Goal: Information Seeking & Learning: Compare options

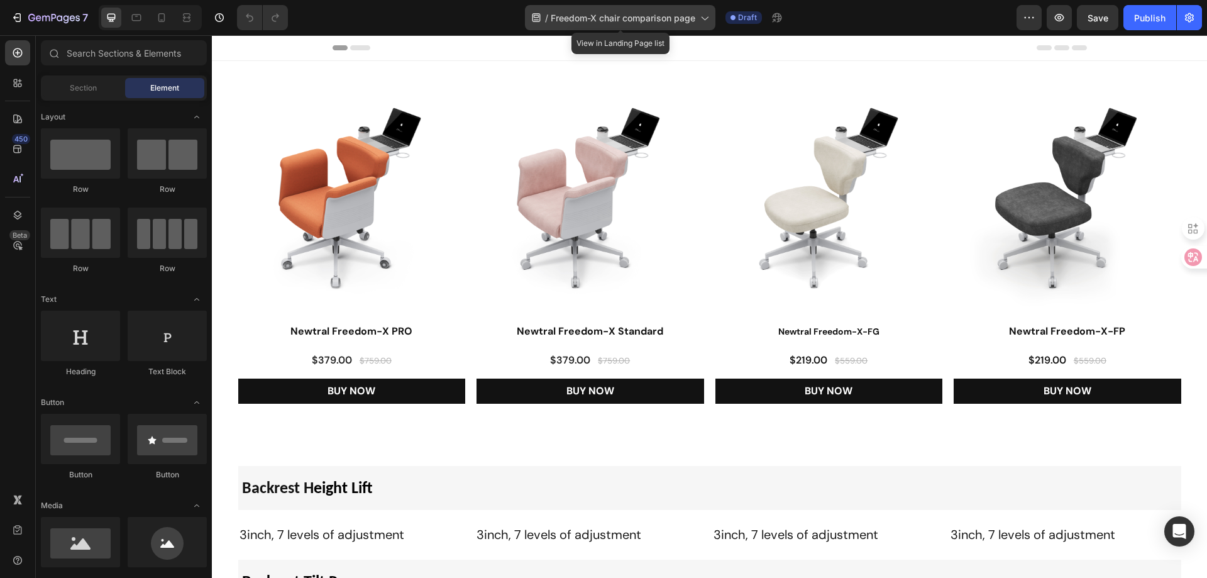
click at [646, 21] on span "Freedom-X chair comparison page" at bounding box center [623, 17] width 145 height 13
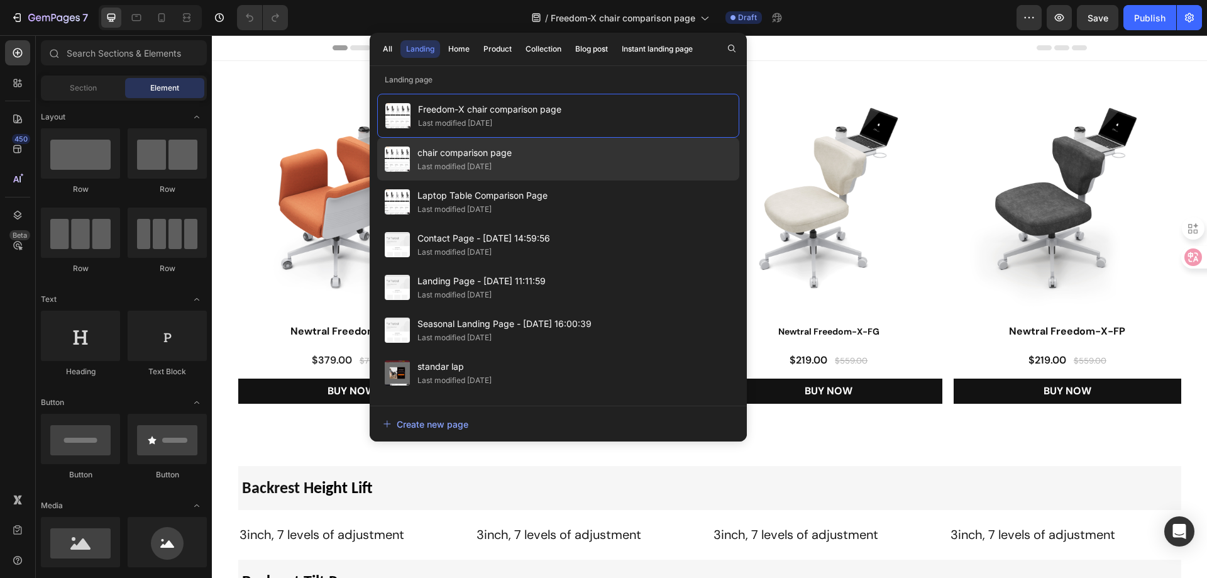
click at [492, 161] on div "Last modified [DATE]" at bounding box center [454, 166] width 74 height 13
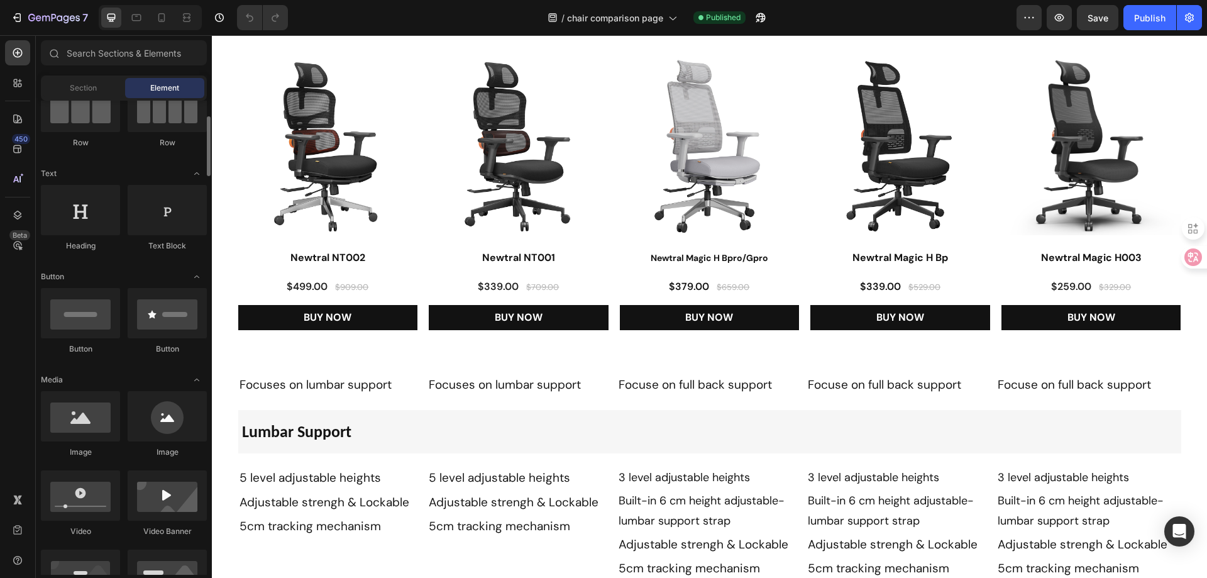
scroll to position [251, 0]
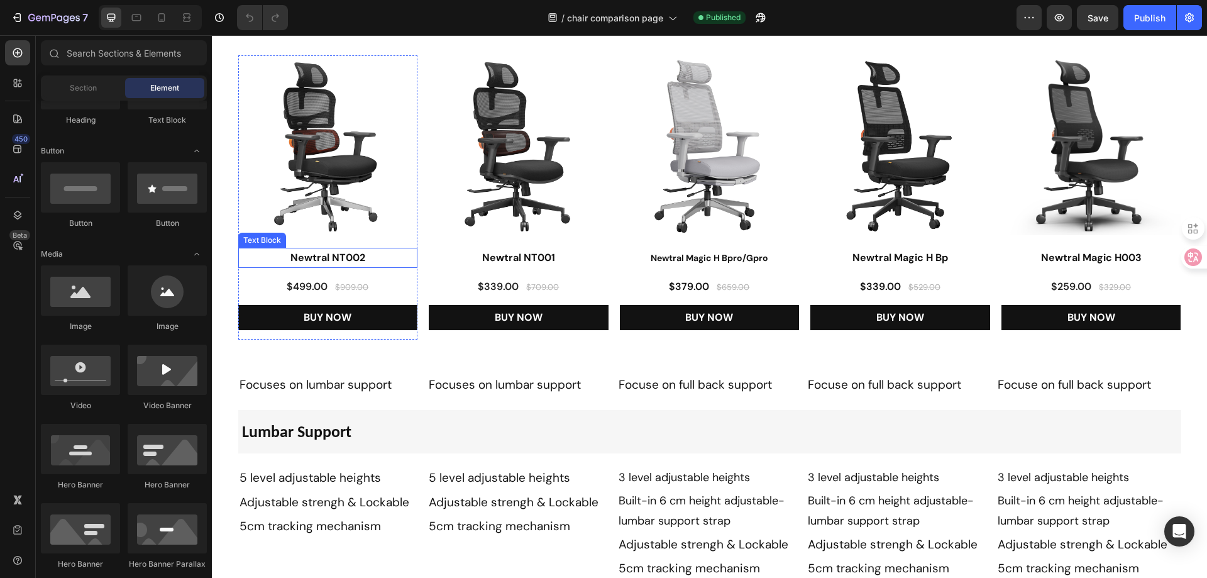
click at [319, 257] on p "Newtral NT002" at bounding box center [328, 258] width 177 height 18
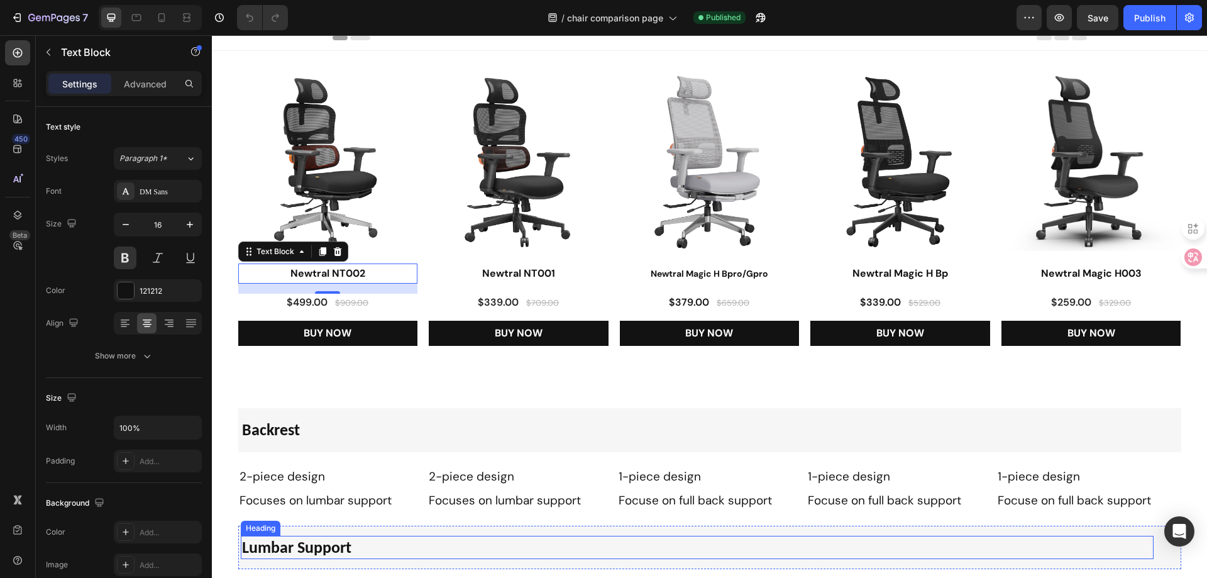
scroll to position [0, 0]
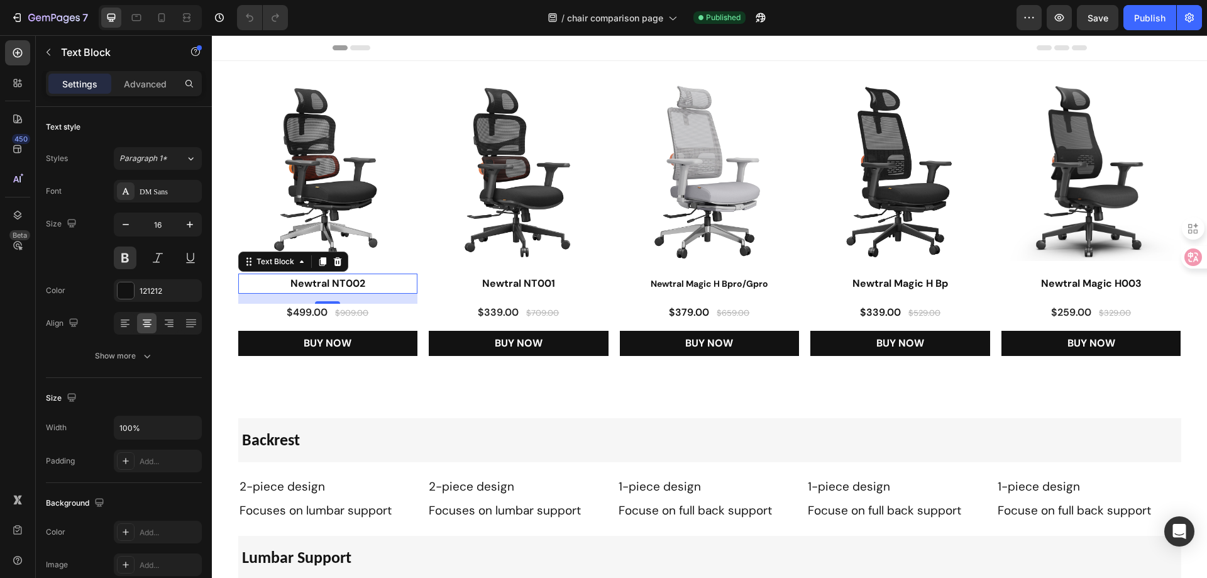
click at [383, 285] on p "Newtral NT002" at bounding box center [328, 284] width 177 height 18
click at [273, 278] on p "Newtral NT002" at bounding box center [328, 284] width 177 height 18
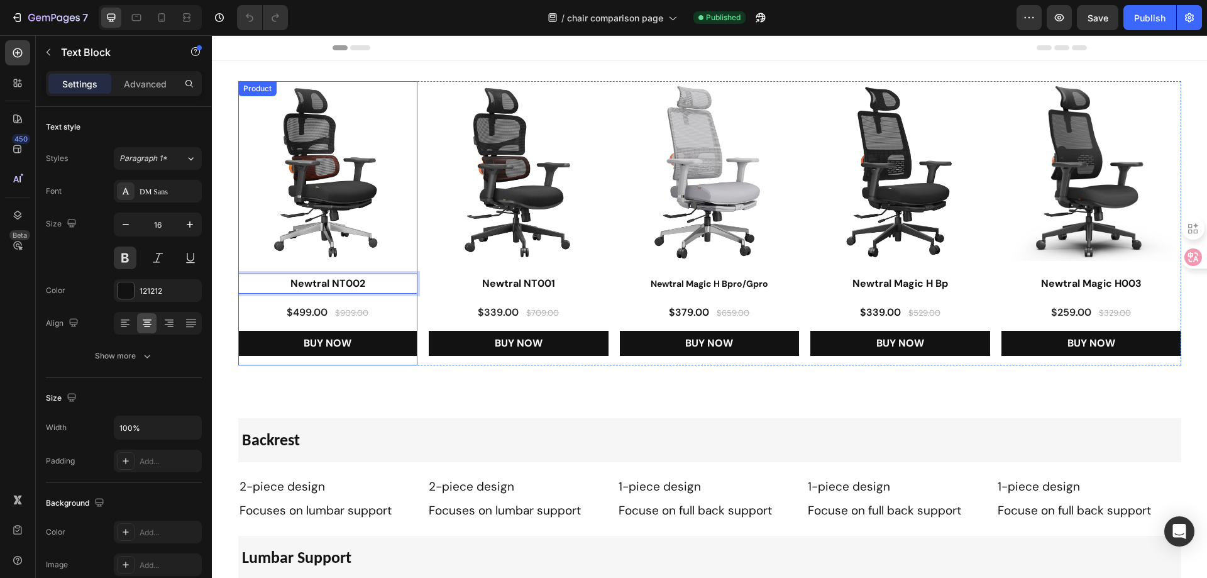
click at [380, 365] on div "Buy Now Product Cart Button" at bounding box center [328, 348] width 180 height 35
click at [348, 284] on p "Newtral NT002" at bounding box center [328, 284] width 177 height 18
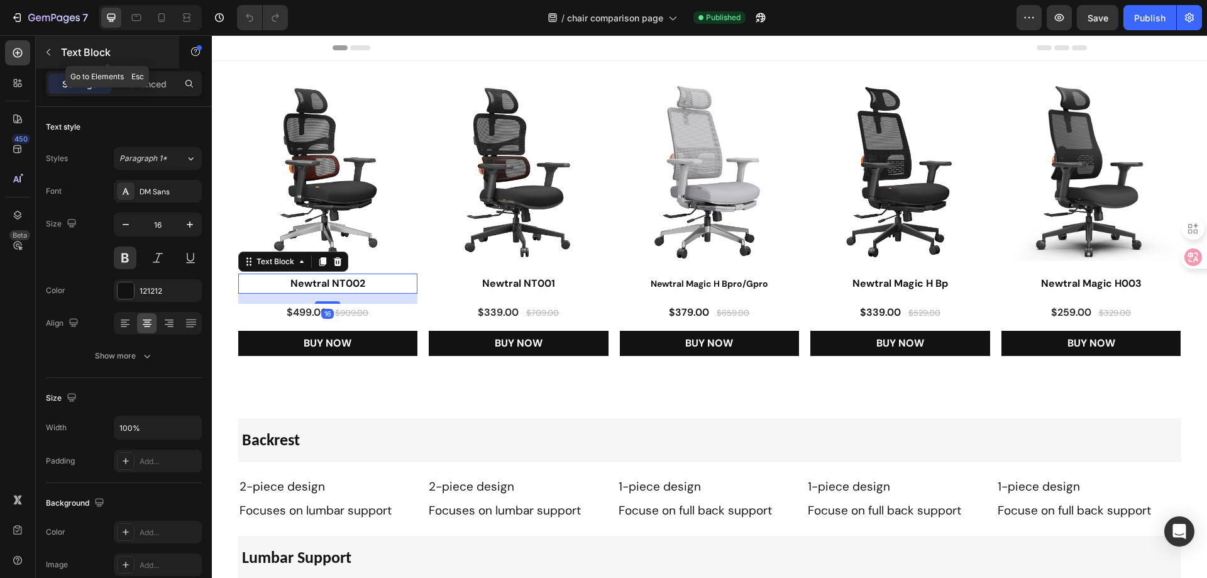
click at [48, 50] on icon "button" at bounding box center [49, 52] width 4 height 7
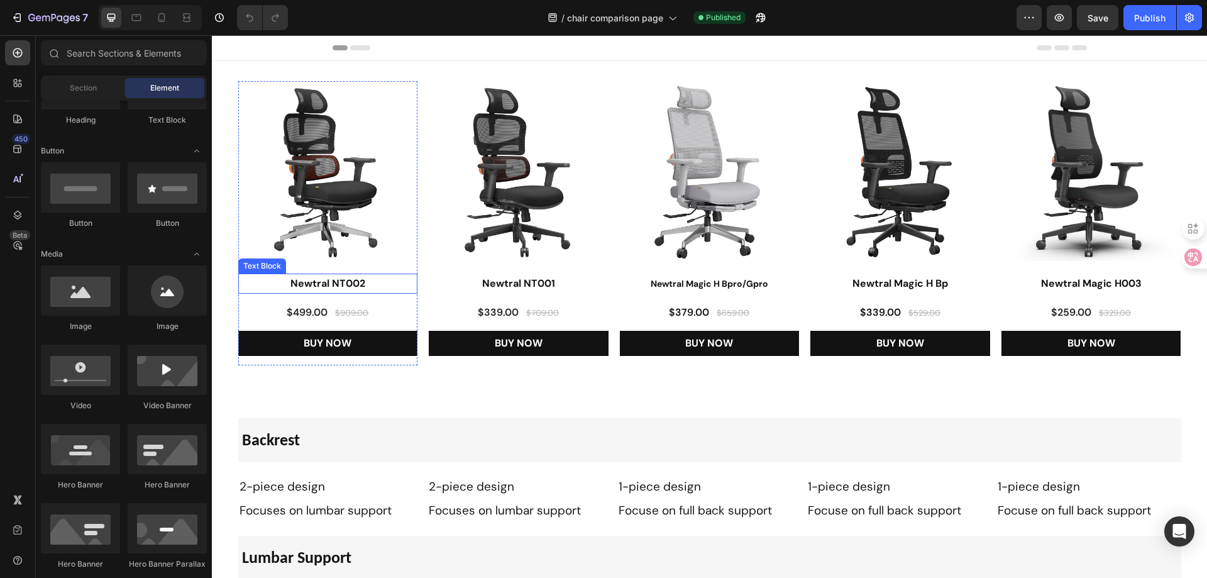
click at [340, 282] on p "Newtral NT002" at bounding box center [328, 284] width 177 height 18
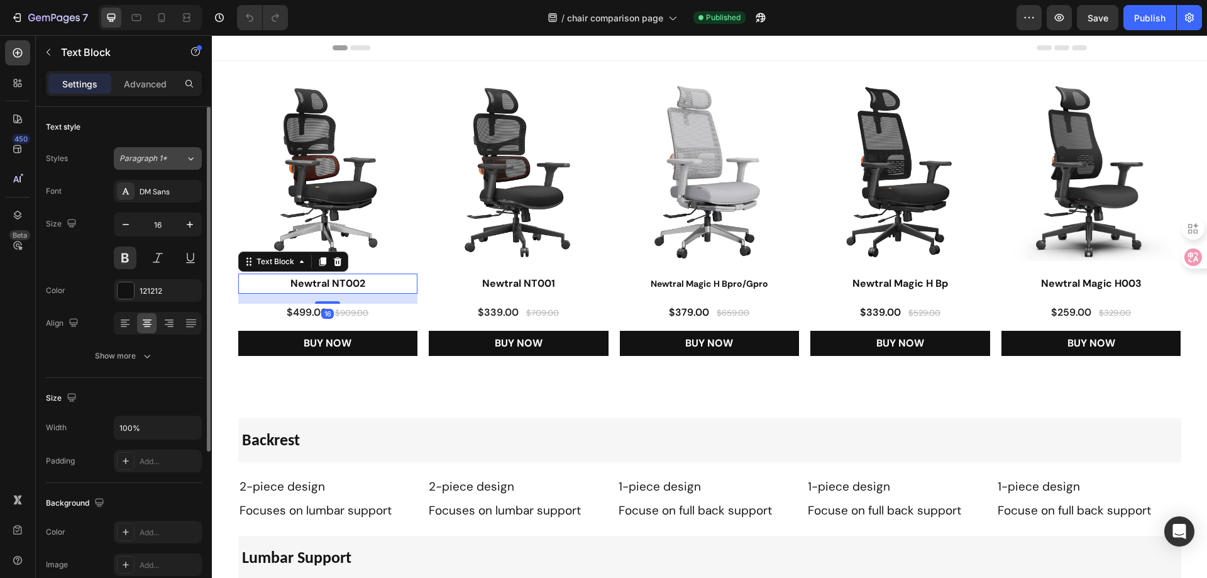
click at [168, 155] on div "Paragraph 1*" at bounding box center [144, 158] width 51 height 11
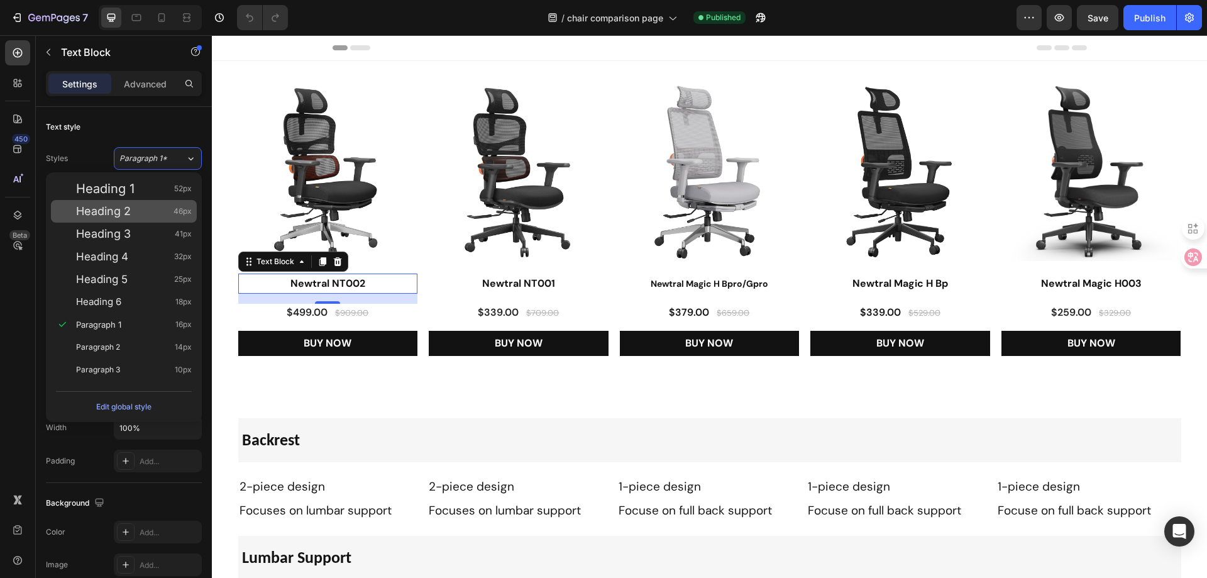
click at [149, 207] on div "Heading 2 46px" at bounding box center [134, 211] width 116 height 13
type input "46"
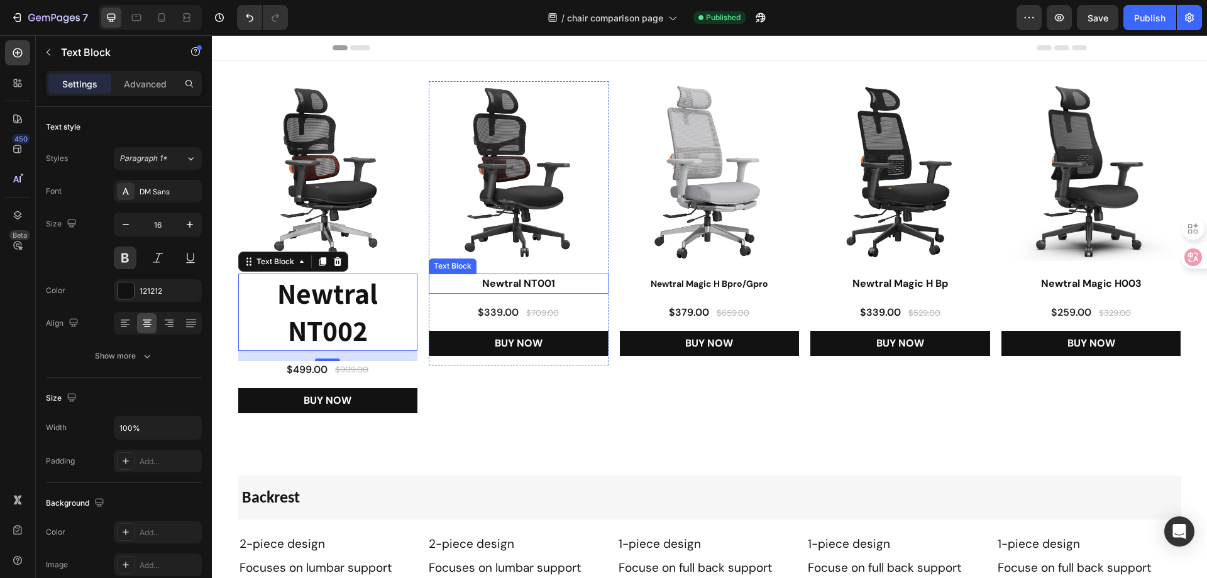
click at [503, 284] on p "Newtral NT001" at bounding box center [518, 284] width 177 height 18
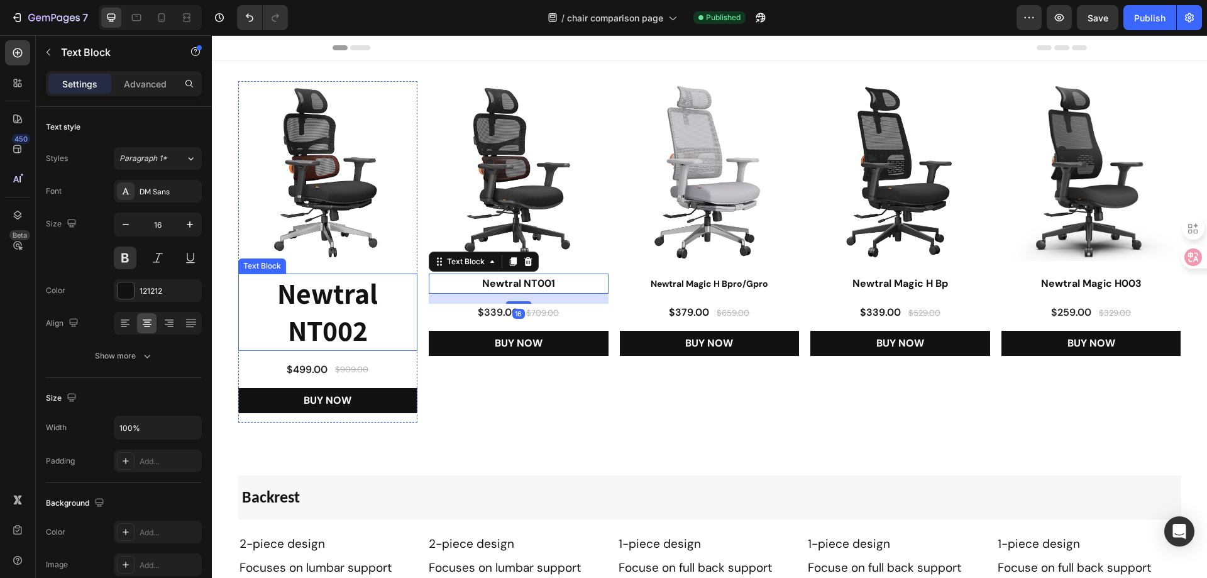
click at [324, 309] on p "Newtral NT002" at bounding box center [328, 312] width 177 height 75
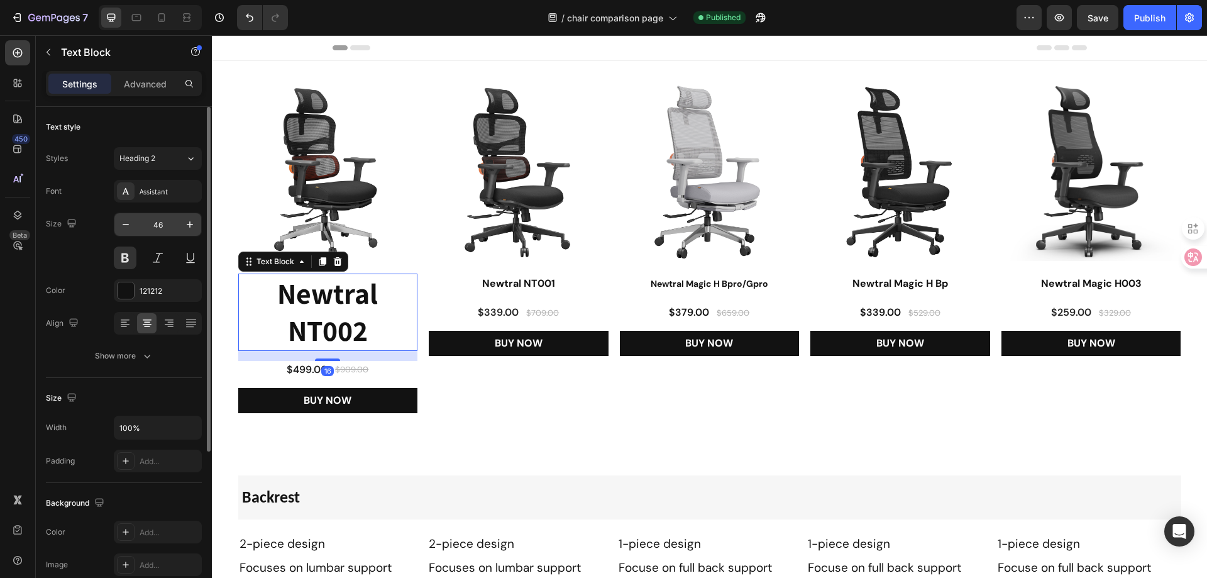
click at [160, 226] on input "46" at bounding box center [157, 224] width 41 height 23
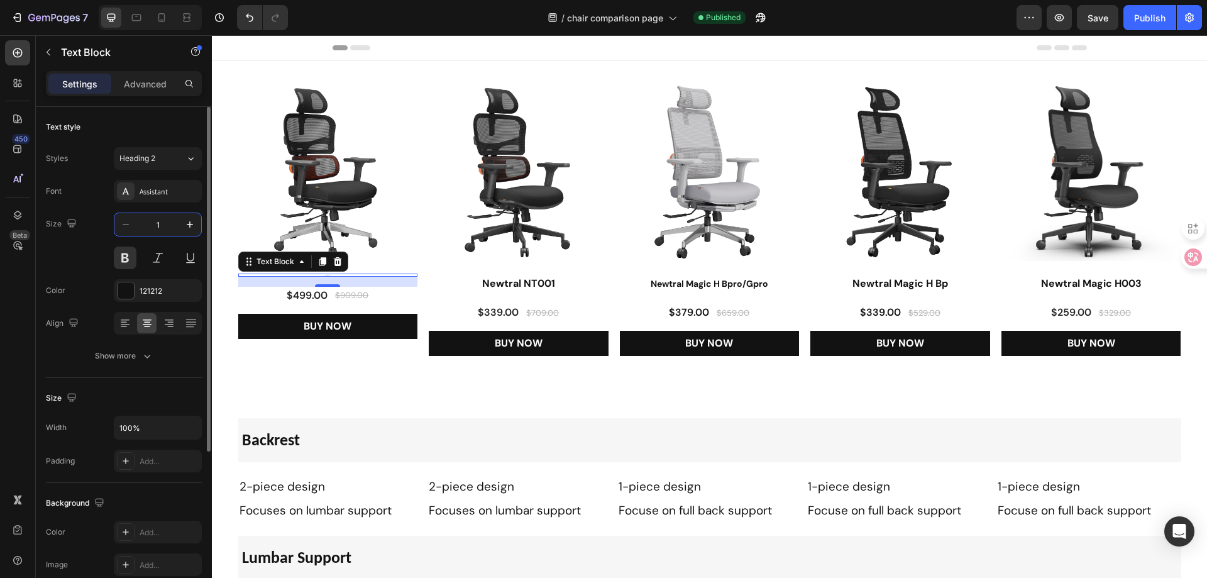
type input "16"
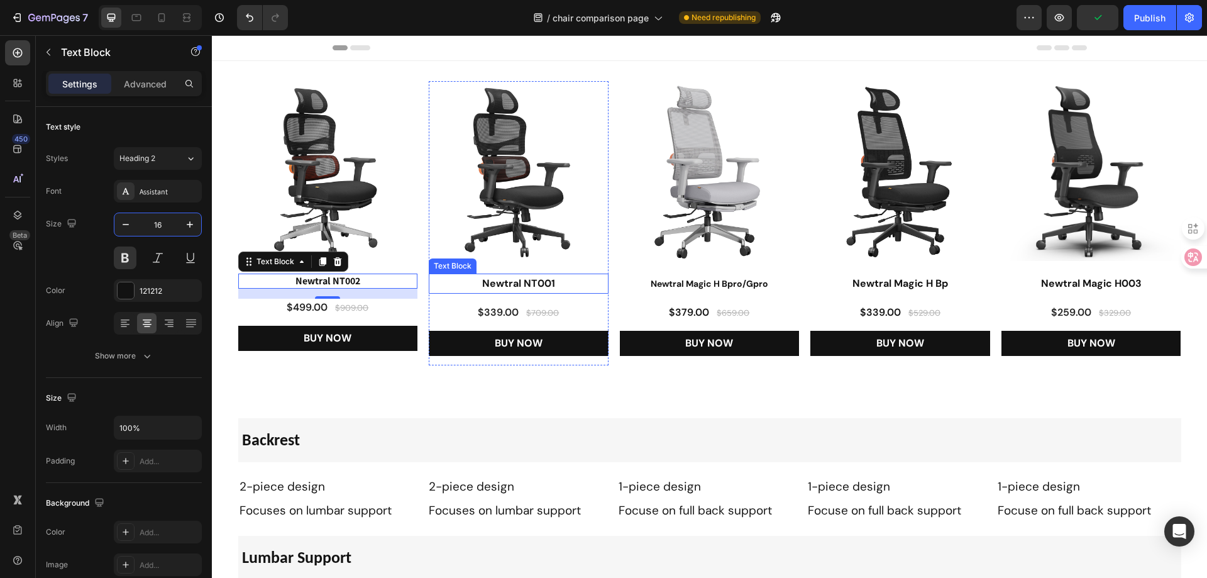
click at [512, 289] on p "Newtral NT001" at bounding box center [518, 284] width 177 height 18
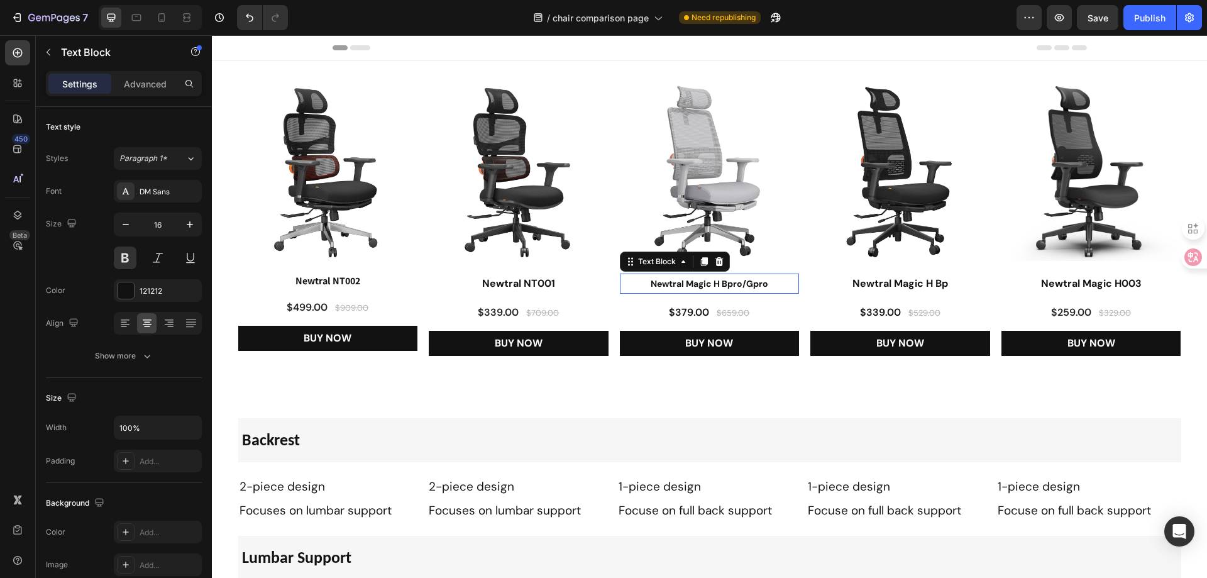
click at [711, 280] on span "Newtral Magic H Bpro/Gpro" at bounding box center [710, 283] width 118 height 11
click at [944, 282] on p "Newtral Magic H Bp" at bounding box center [900, 284] width 177 height 18
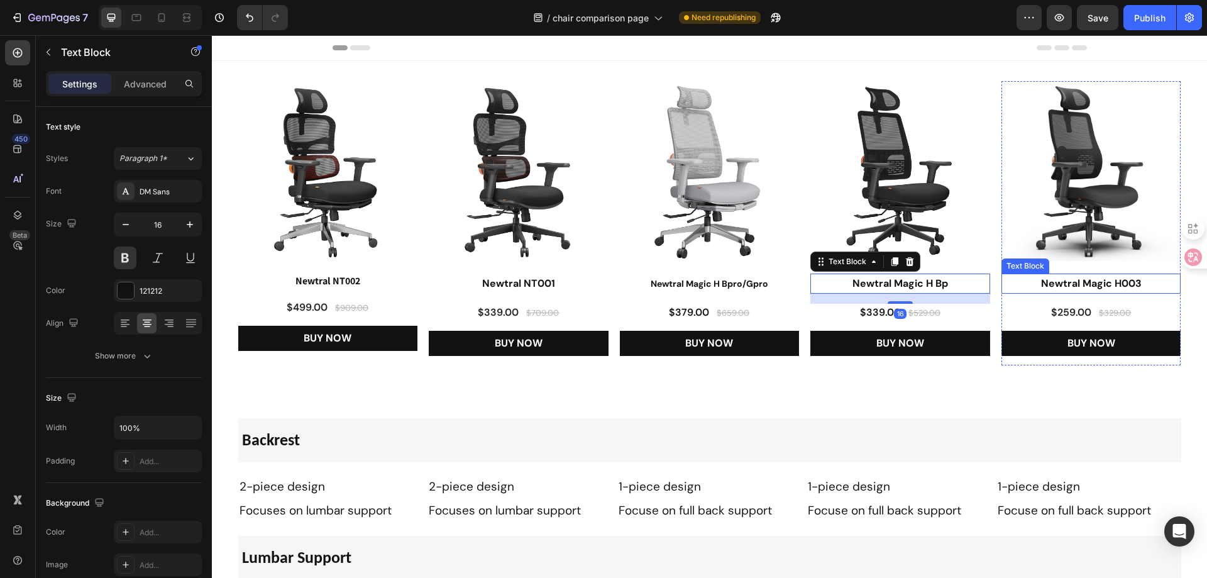
click at [1060, 282] on p "Newtral Magic H003" at bounding box center [1091, 284] width 177 height 18
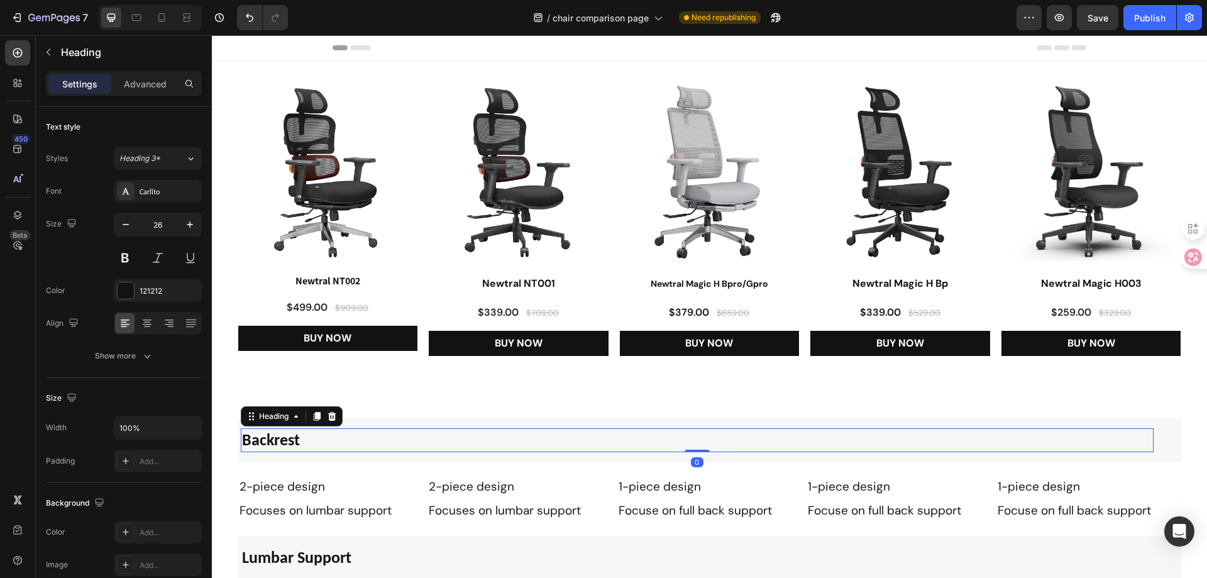
click at [279, 438] on h3 "Backrest" at bounding box center [697, 440] width 913 height 24
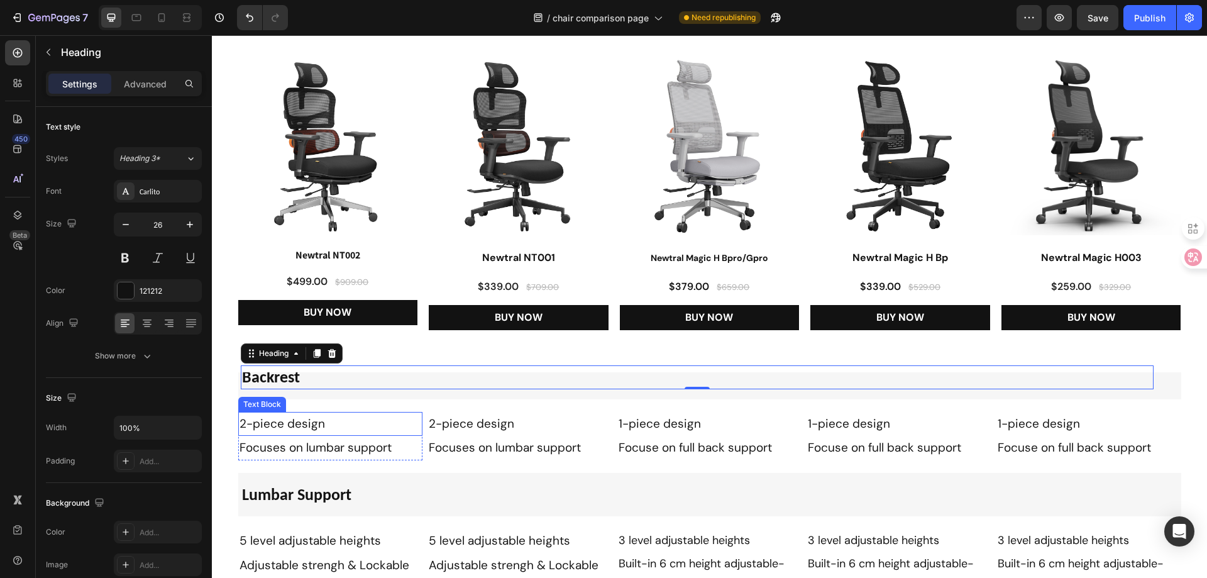
click at [298, 423] on p "2-piece design" at bounding box center [331, 423] width 182 height 21
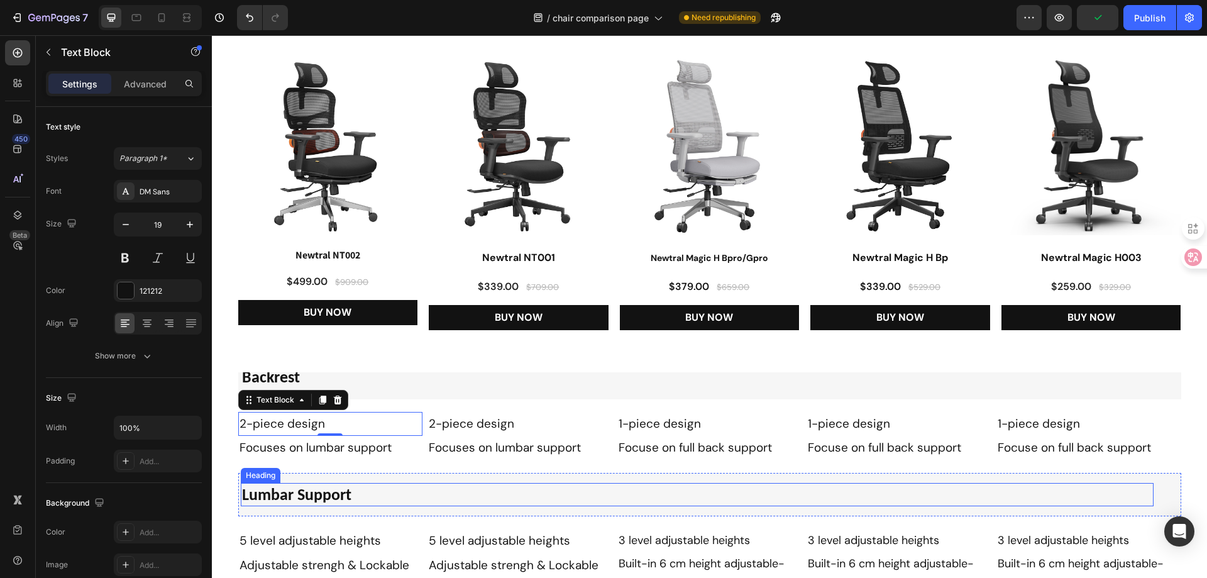
click at [309, 495] on h3 "Lumbar Support" at bounding box center [697, 495] width 913 height 24
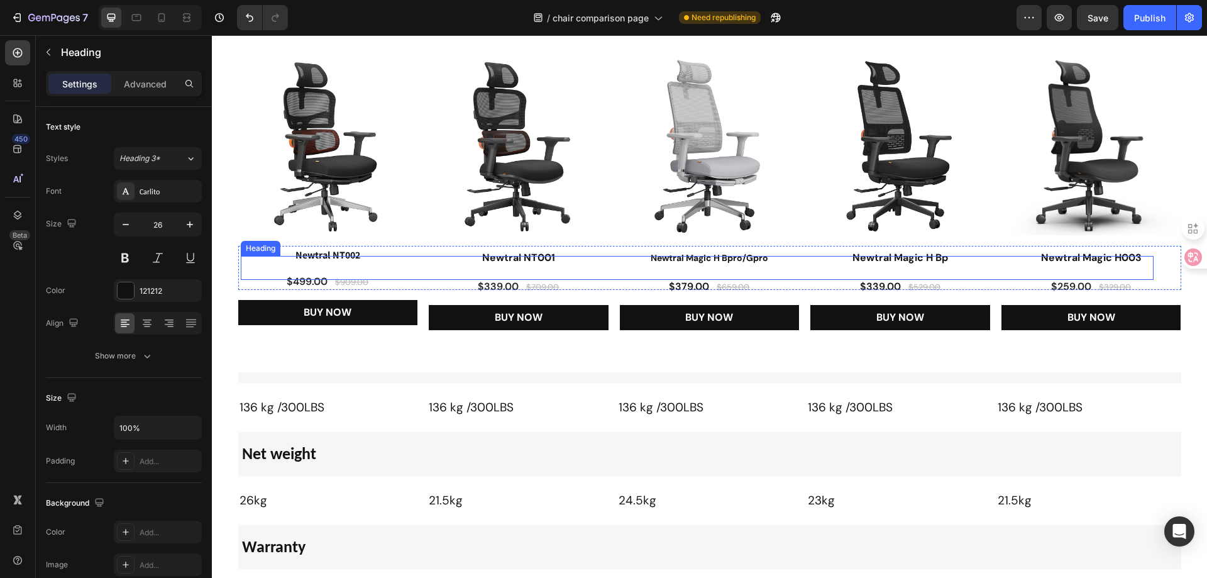
scroll to position [1515, 0]
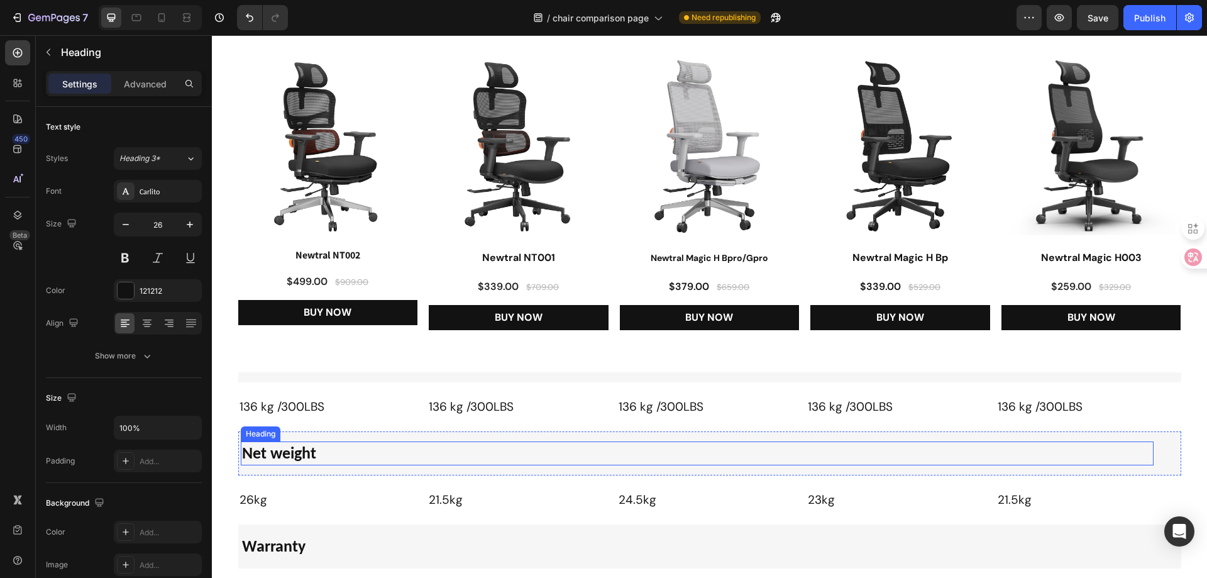
click at [280, 453] on h3 "Net weight" at bounding box center [697, 453] width 913 height 24
click at [367, 454] on h3 "Net weight" at bounding box center [697, 453] width 913 height 24
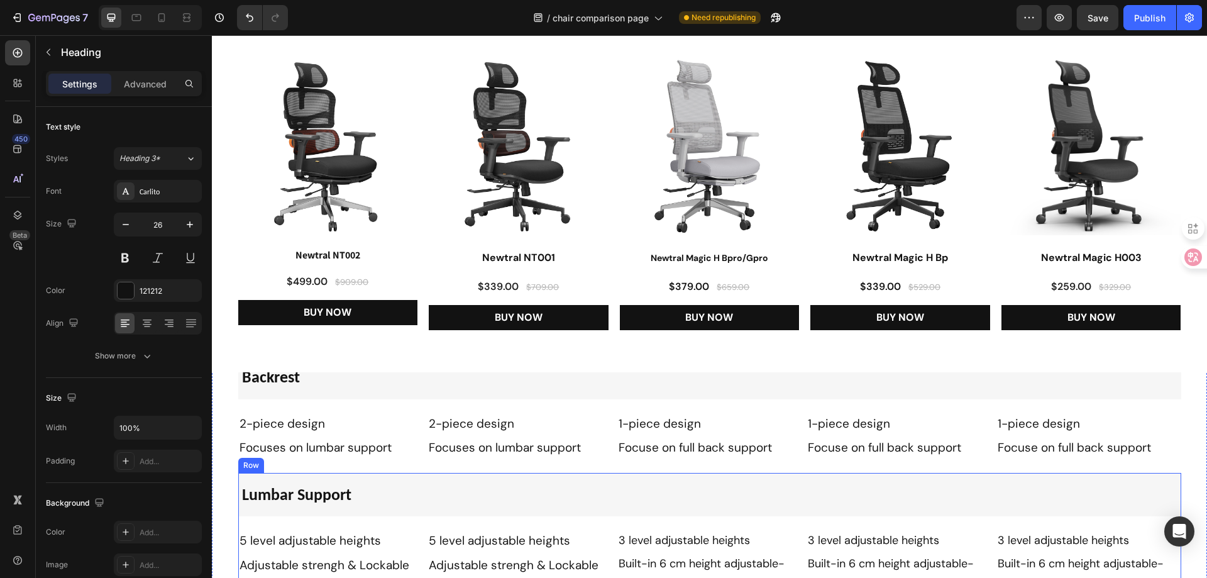
scroll to position [0, 0]
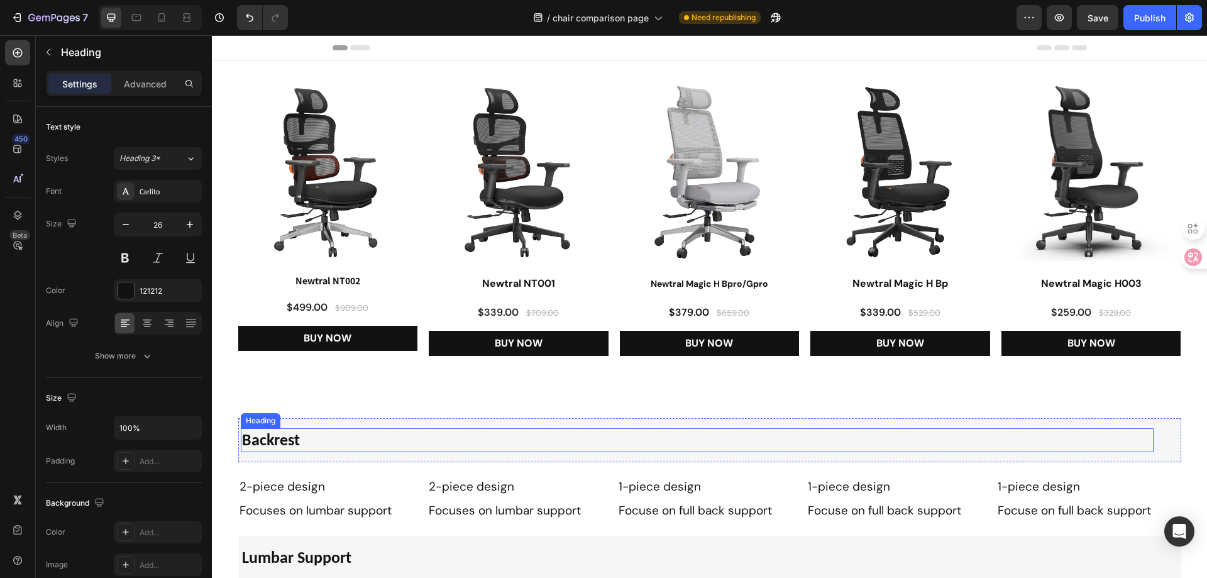
click at [277, 438] on h3 "Backrest" at bounding box center [697, 440] width 913 height 24
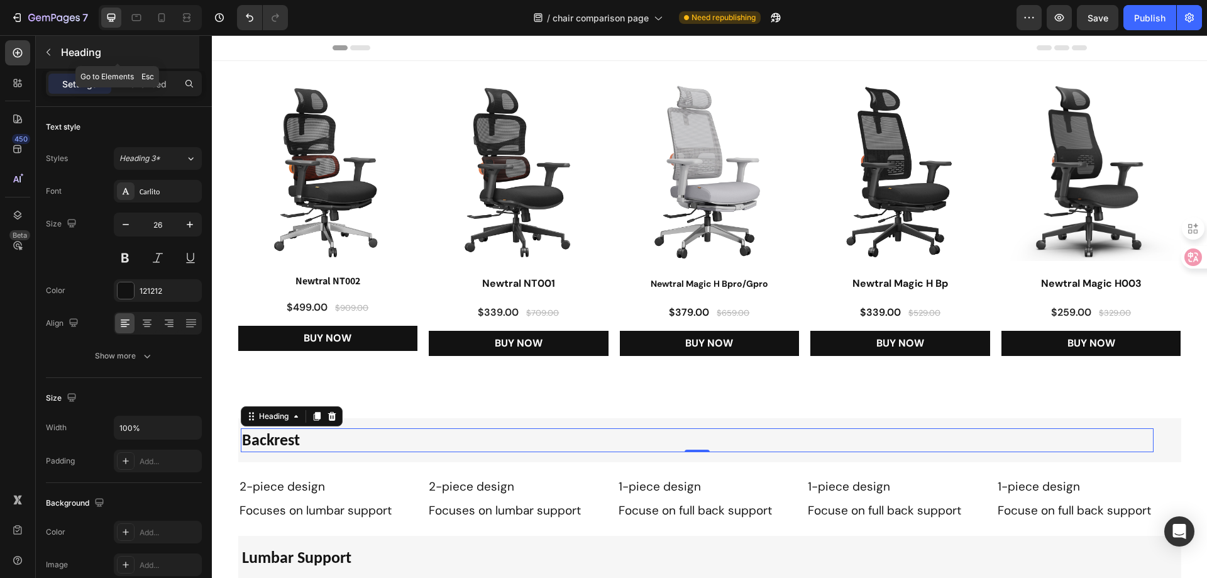
click at [58, 53] on div "Heading" at bounding box center [117, 52] width 163 height 33
